Goal: Task Accomplishment & Management: Use online tool/utility

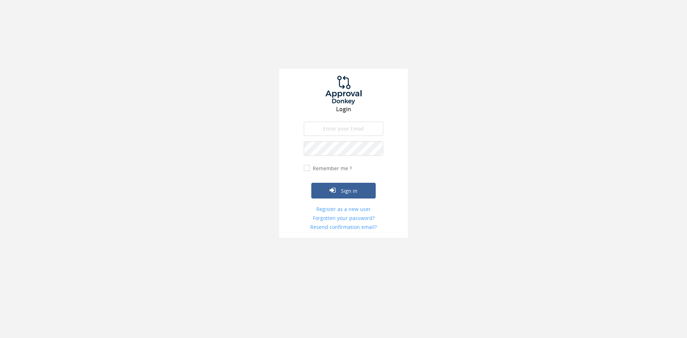
click at [351, 133] on input "email" at bounding box center [343, 129] width 79 height 14
type input "info@trouidees.co.za"
click at [334, 156] on form "info@trouidees.co.za The email is required. Invalid email address. The password…" at bounding box center [343, 176] width 79 height 109
click at [311, 183] on button "Sign in" at bounding box center [343, 191] width 64 height 16
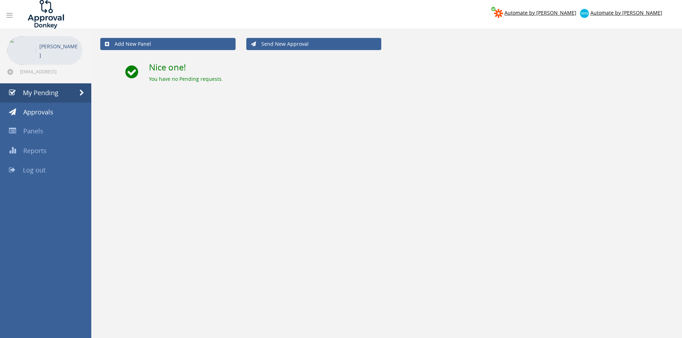
click at [43, 163] on link "Log out" at bounding box center [45, 170] width 91 height 19
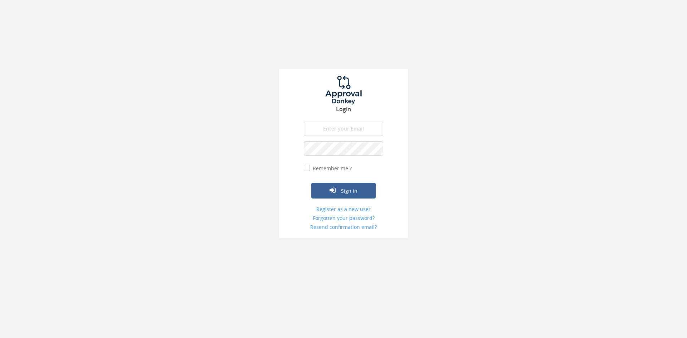
click at [352, 128] on input "email" at bounding box center [343, 129] width 79 height 14
type input "[EMAIL_ADDRESS][DOMAIN_NAME]"
click at [311, 183] on button "Sign in" at bounding box center [343, 191] width 64 height 16
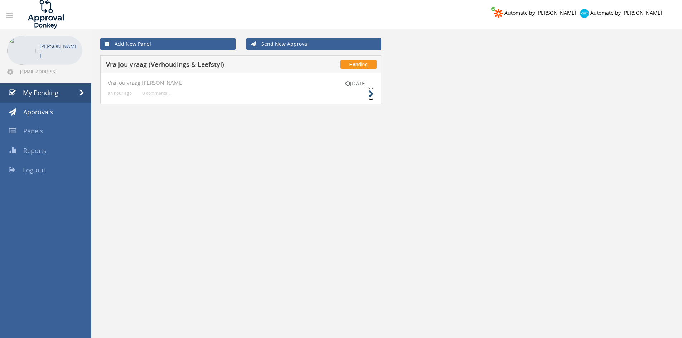
click at [373, 92] on icon at bounding box center [370, 95] width 5 height 8
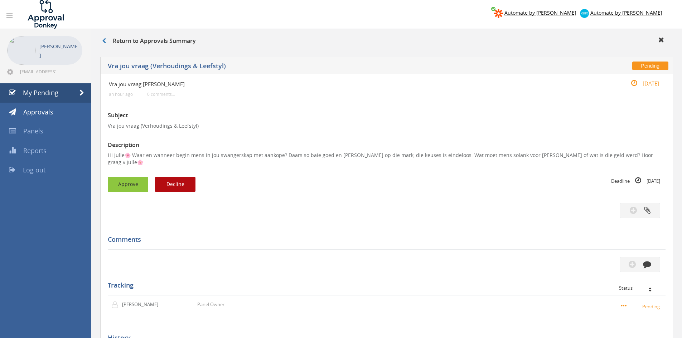
click at [138, 177] on button "Approve" at bounding box center [128, 184] width 40 height 15
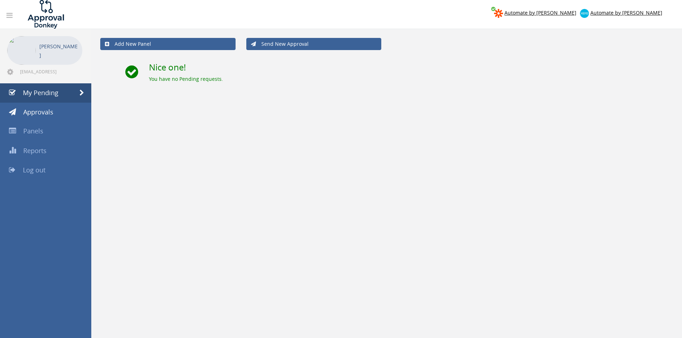
drag, startPoint x: 648, startPoint y: 99, endPoint x: 621, endPoint y: 91, distance: 28.4
click at [648, 98] on div "Add New Panel Send New Approval Nice one! You have no Pending requests." at bounding box center [386, 198] width 591 height 338
